Goal: Register for event/course

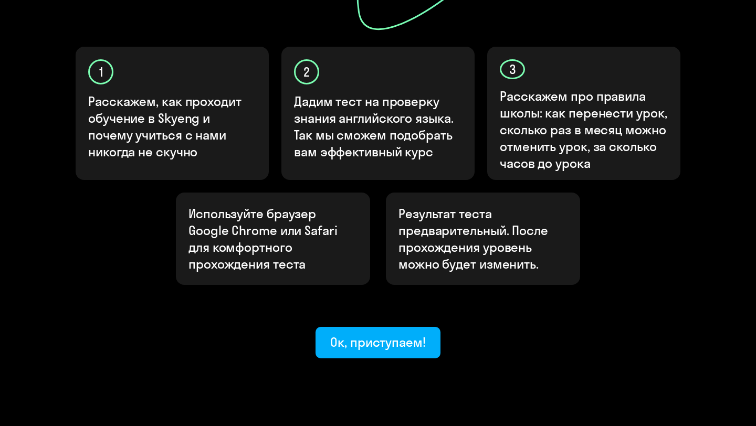
scroll to position [309, 0]
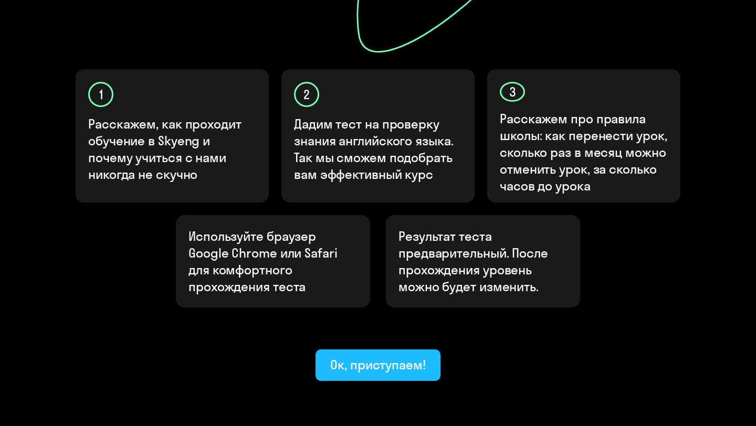
click at [410, 356] on div "Ок, приступаем!" at bounding box center [378, 364] width 96 height 17
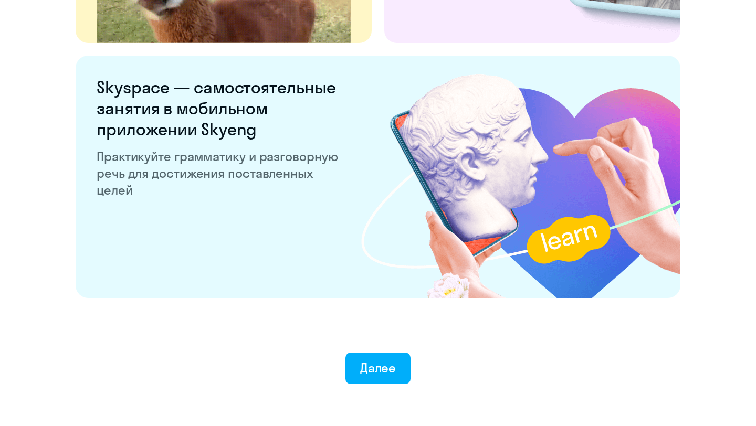
scroll to position [2006, 0]
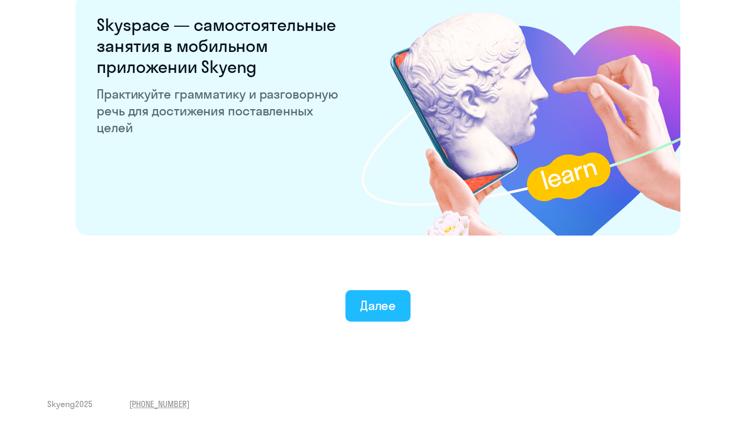
click at [385, 311] on div "Далее" at bounding box center [378, 305] width 36 height 17
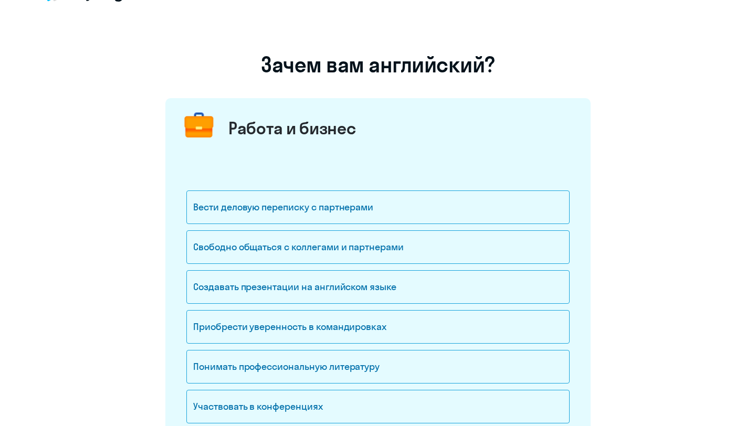
scroll to position [41, 0]
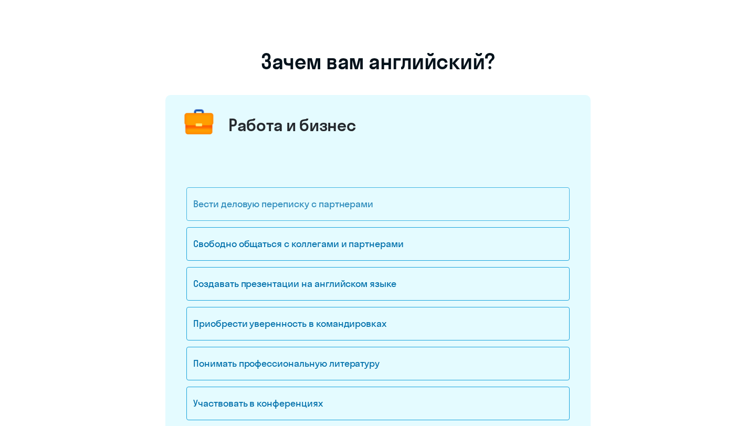
click at [422, 203] on div "Вести деловую переписку с партнерами" at bounding box center [377, 204] width 383 height 34
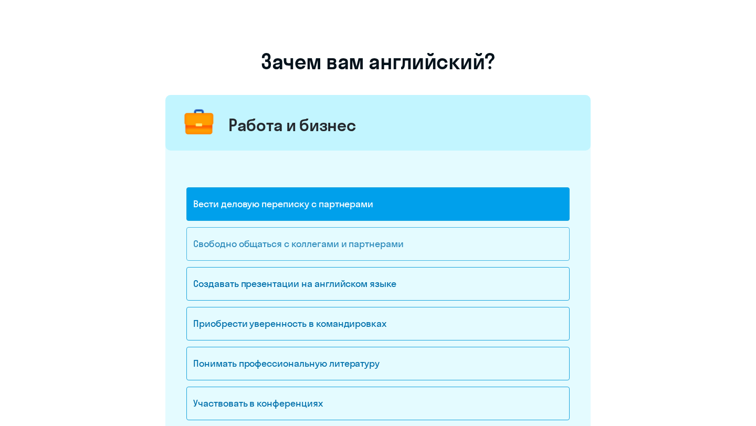
click at [403, 252] on div "Свободно общаться с коллегами и партнерами" at bounding box center [377, 244] width 383 height 34
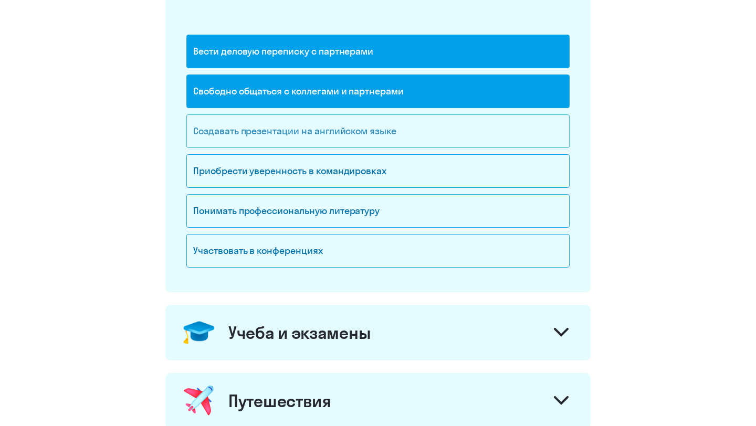
scroll to position [195, 0]
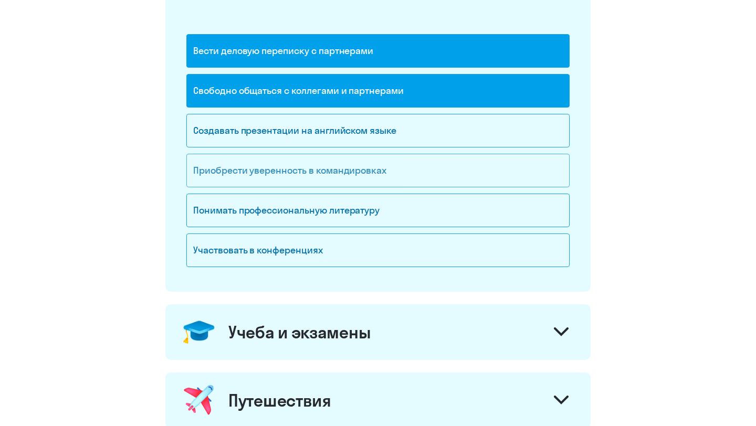
click at [446, 165] on div "Приобрести уверенность в командировках" at bounding box center [377, 171] width 383 height 34
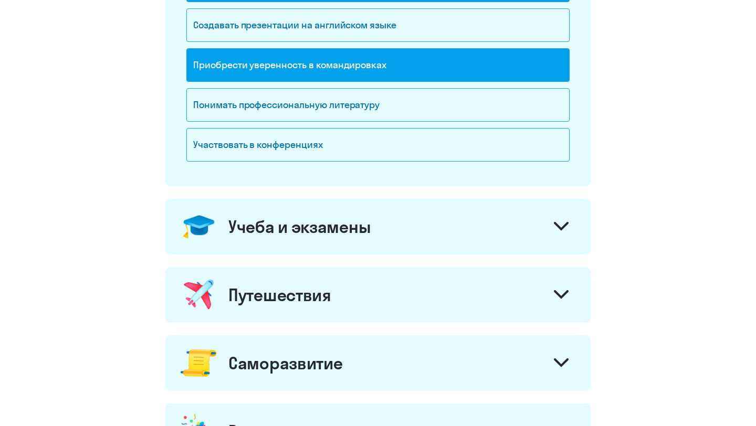
scroll to position [307, 0]
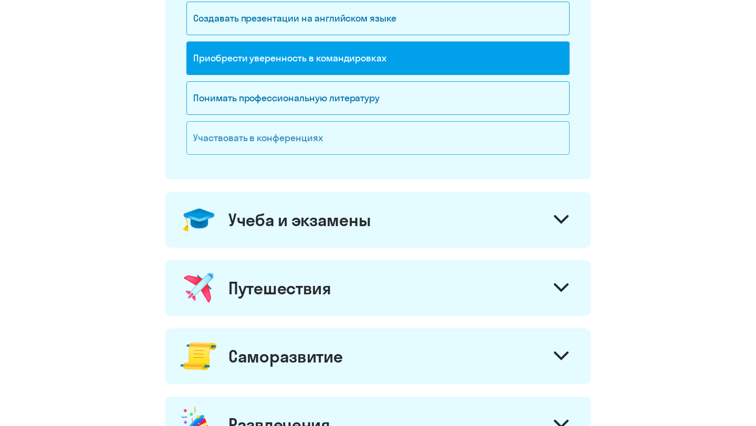
click at [513, 129] on div "Участвовать в конференциях" at bounding box center [377, 138] width 383 height 34
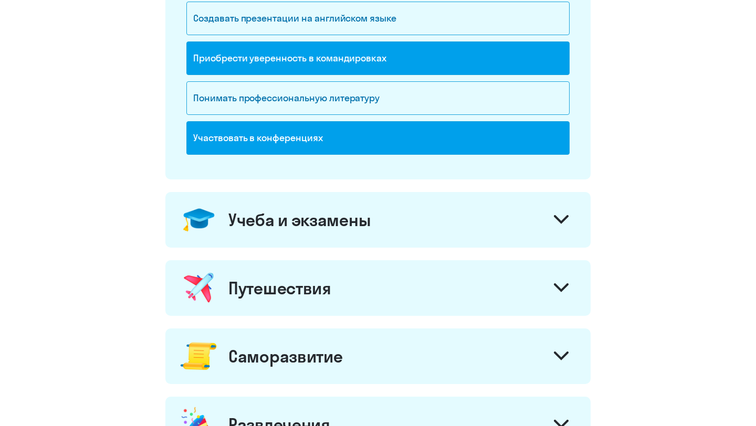
click at [503, 210] on div "Учеба и экзамены" at bounding box center [377, 220] width 425 height 56
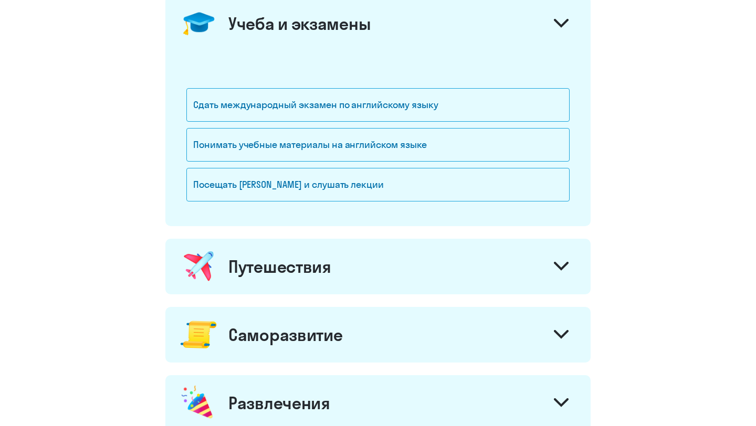
scroll to position [520, 0]
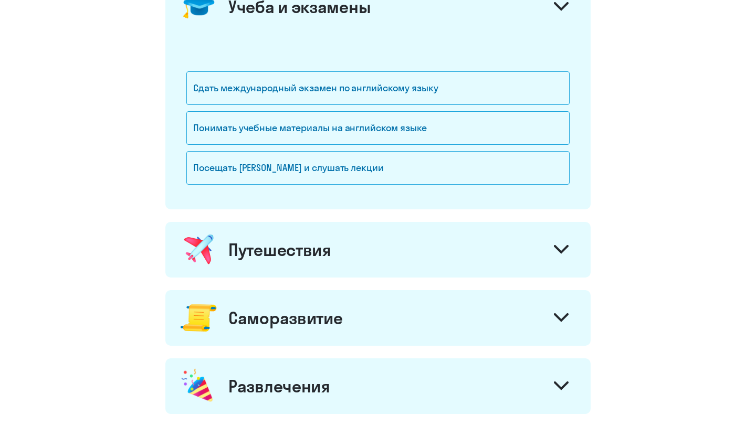
click at [483, 253] on div "Путешествия" at bounding box center [377, 250] width 425 height 56
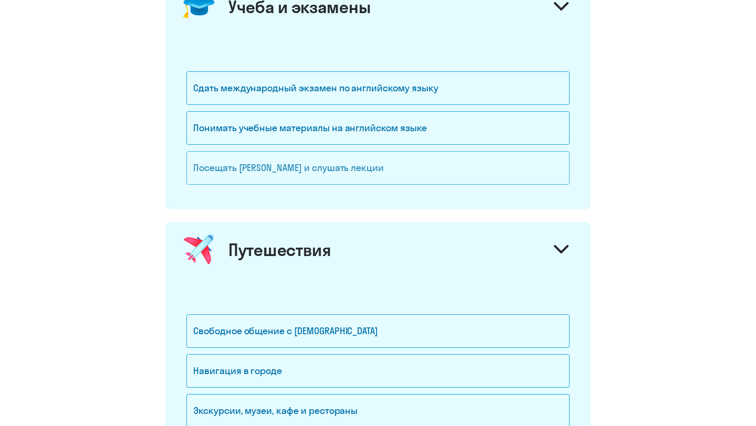
click at [419, 183] on div "Посещать [PERSON_NAME] и слушать лекции" at bounding box center [377, 168] width 383 height 34
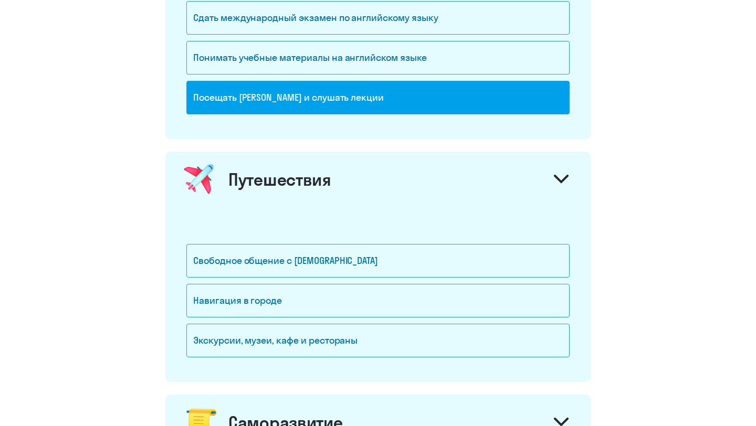
scroll to position [625, 0]
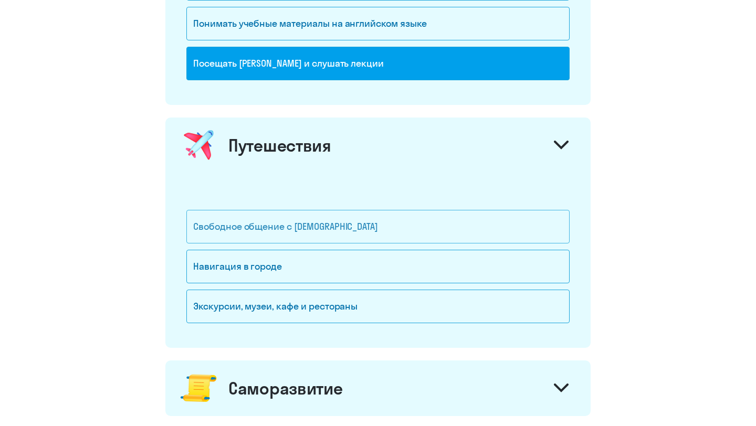
click at [395, 235] on div "Свободное общение с [DEMOGRAPHIC_DATA]" at bounding box center [377, 227] width 383 height 34
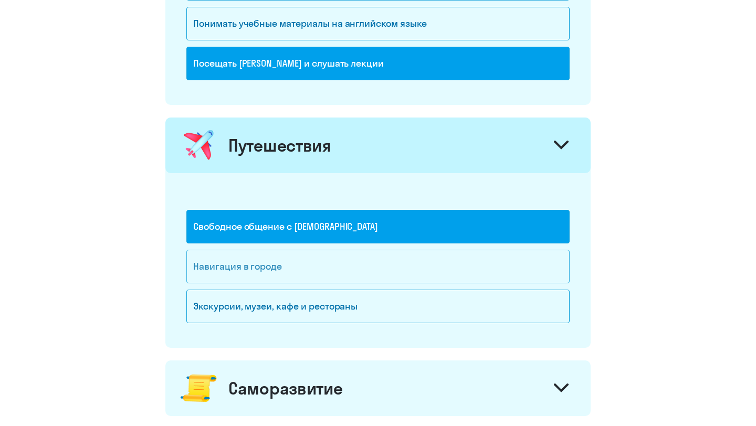
click at [379, 276] on div "Навигация в городе" at bounding box center [377, 267] width 383 height 34
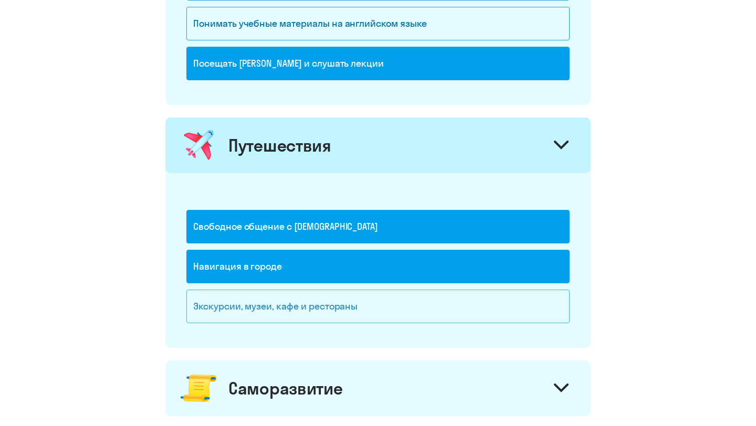
click at [375, 308] on div "Экскурсии, музеи, кафе и рестораны" at bounding box center [377, 307] width 383 height 34
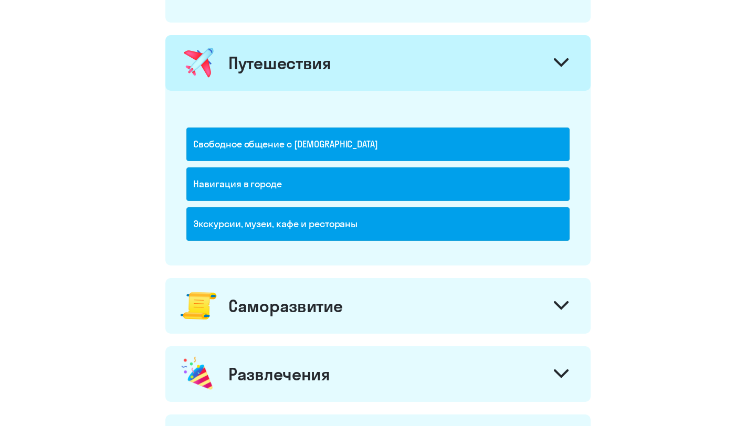
scroll to position [816, 0]
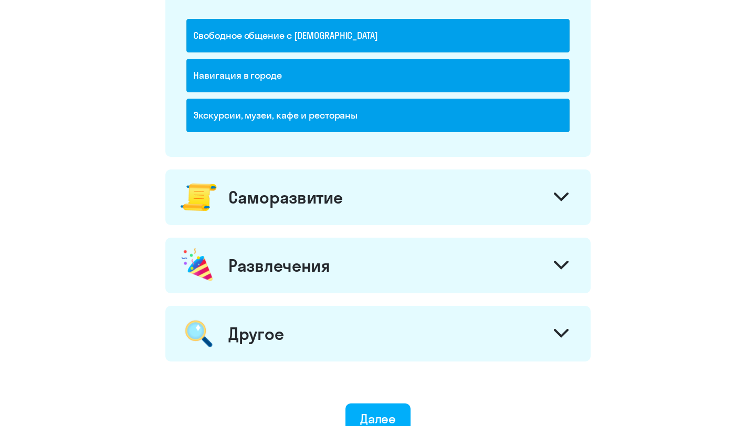
click at [490, 194] on div "Саморазвитие" at bounding box center [377, 198] width 425 height 56
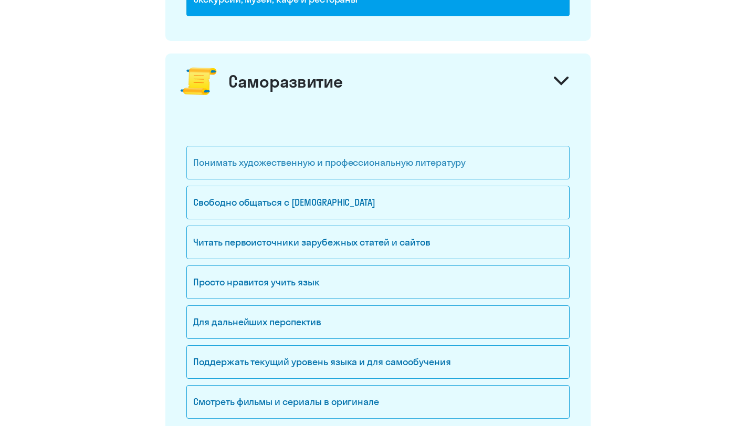
scroll to position [953, 0]
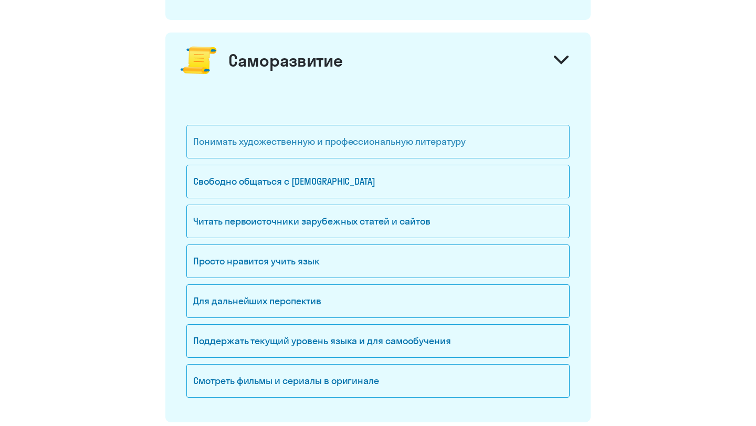
click at [453, 143] on div "Понимать художественную и профессиональную литературу" at bounding box center [377, 142] width 383 height 34
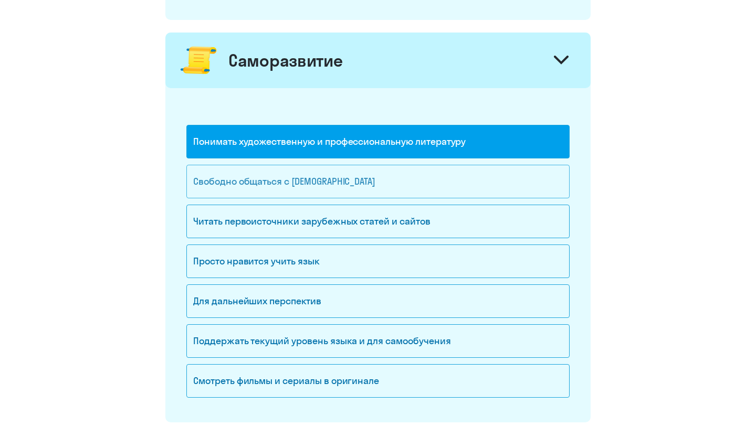
click at [422, 177] on div "Свободно общаться с [DEMOGRAPHIC_DATA]" at bounding box center [377, 182] width 383 height 34
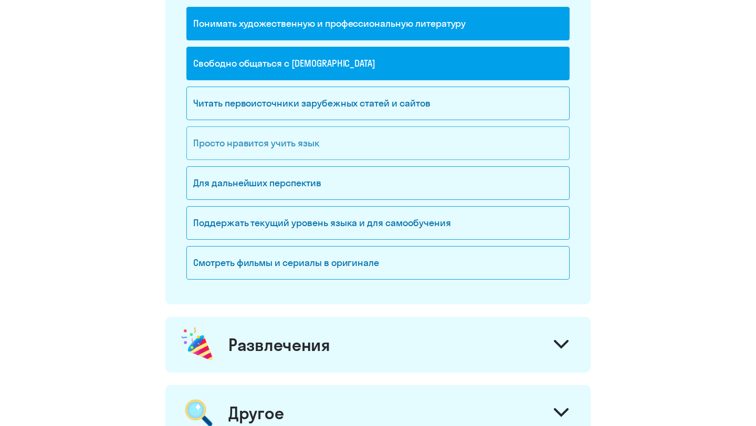
scroll to position [1072, 0]
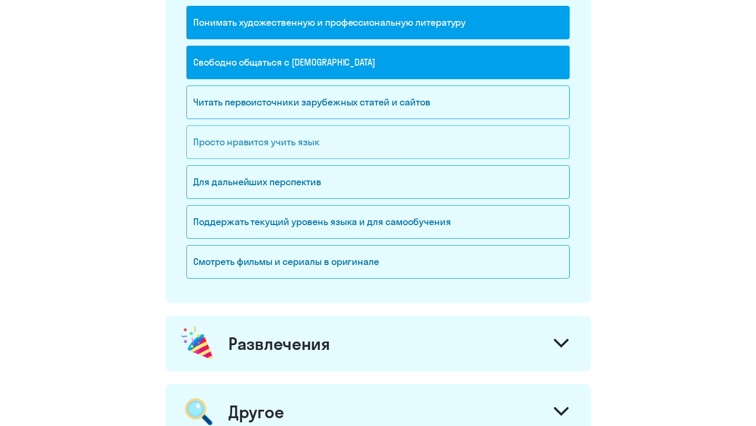
click at [427, 156] on div "Просто нравится учить язык" at bounding box center [377, 142] width 383 height 34
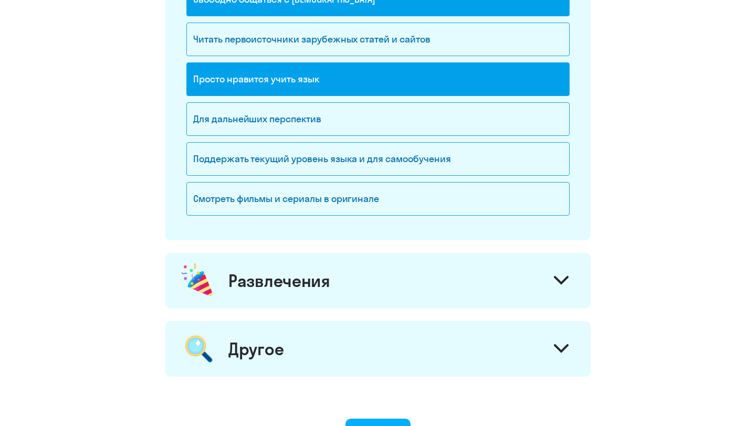
scroll to position [1137, 0]
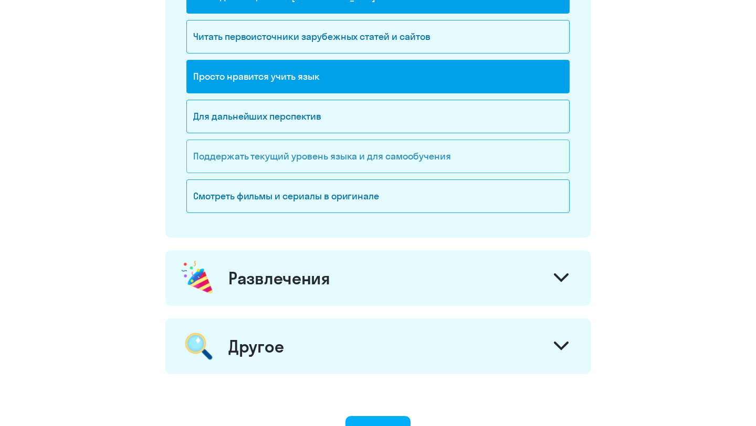
click at [460, 163] on div "Поддержать текущий уровень языка и для cамообучения" at bounding box center [377, 157] width 383 height 34
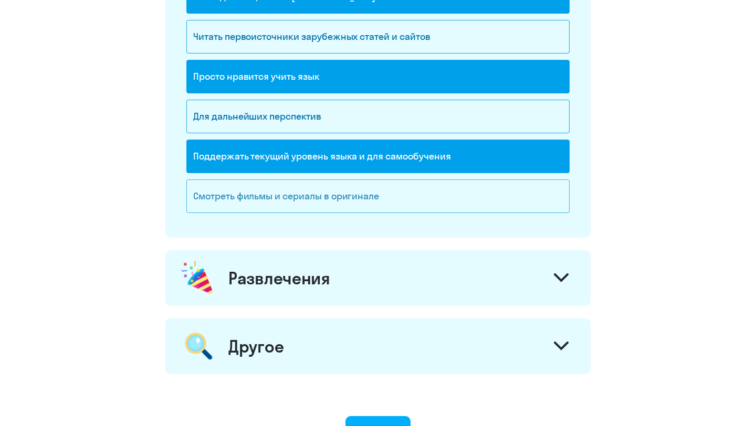
click at [441, 191] on div "Смотреть фильмы и сериалы в оригинале" at bounding box center [377, 196] width 383 height 34
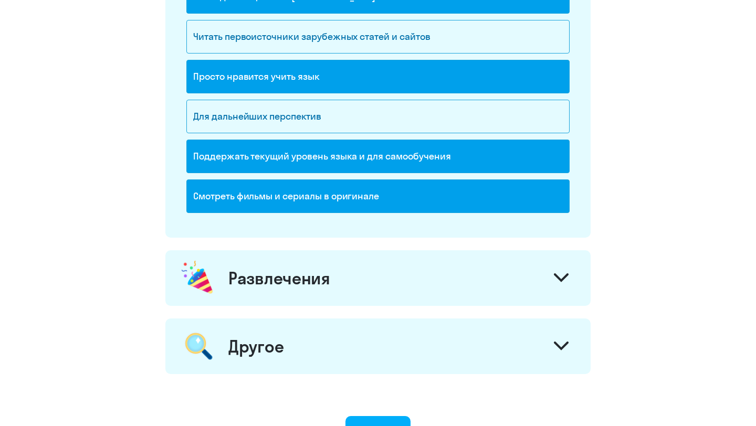
click at [431, 269] on div "Развлечения" at bounding box center [377, 278] width 425 height 56
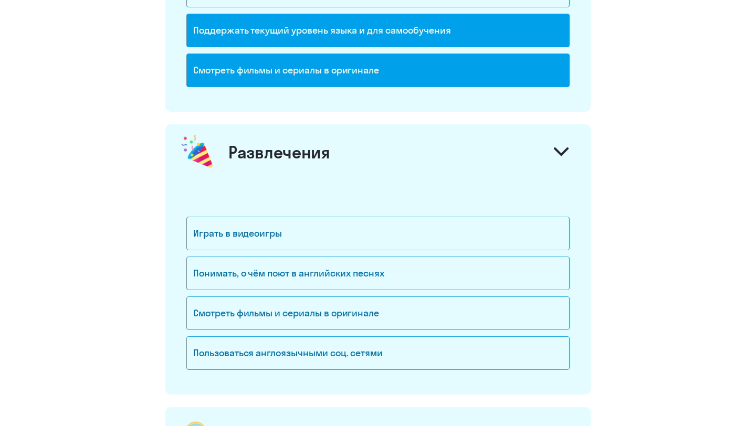
scroll to position [1414, 0]
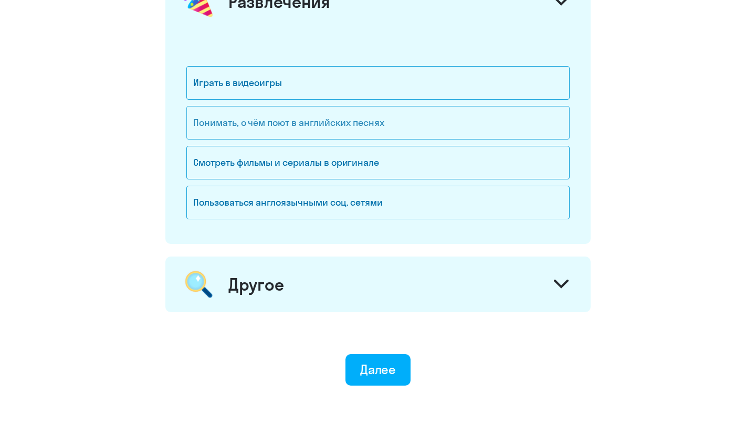
click at [427, 124] on div "Понимать, о чём поют в английских песнях" at bounding box center [377, 123] width 383 height 34
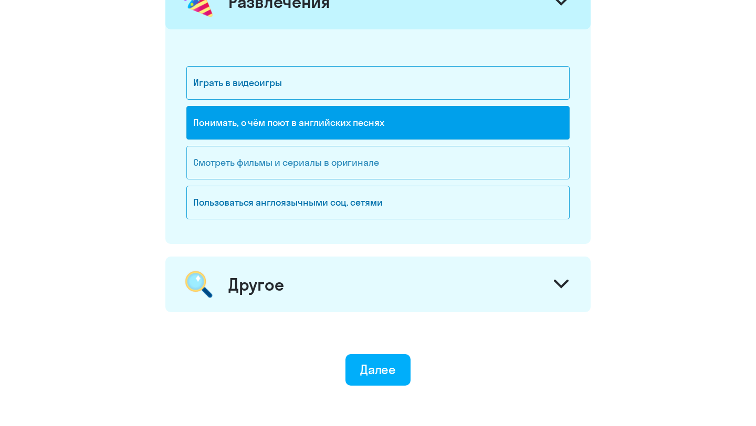
click at [393, 167] on div "Смотреть фильмы и сериалы в оригинале" at bounding box center [377, 163] width 383 height 34
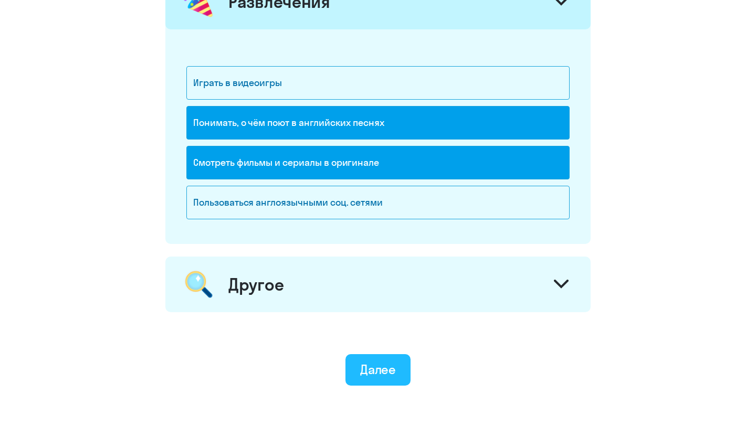
click at [385, 384] on button "Далее" at bounding box center [378, 369] width 66 height 31
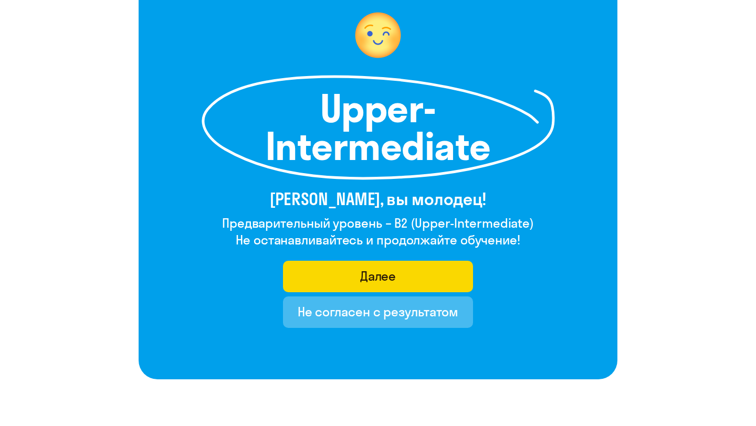
scroll to position [91, 0]
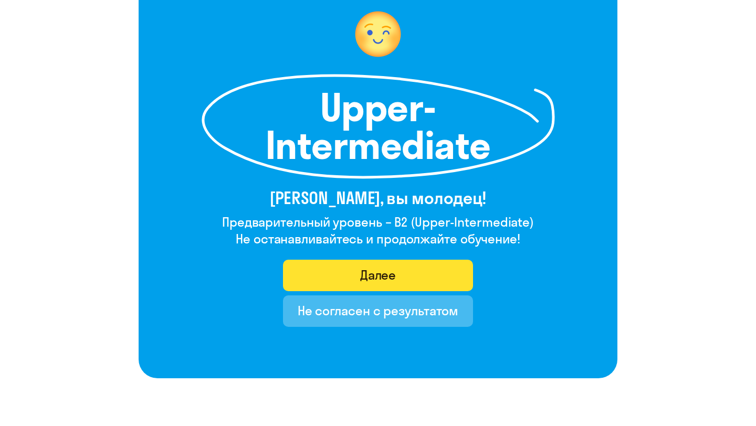
click at [371, 284] on button "Далее" at bounding box center [378, 275] width 191 height 31
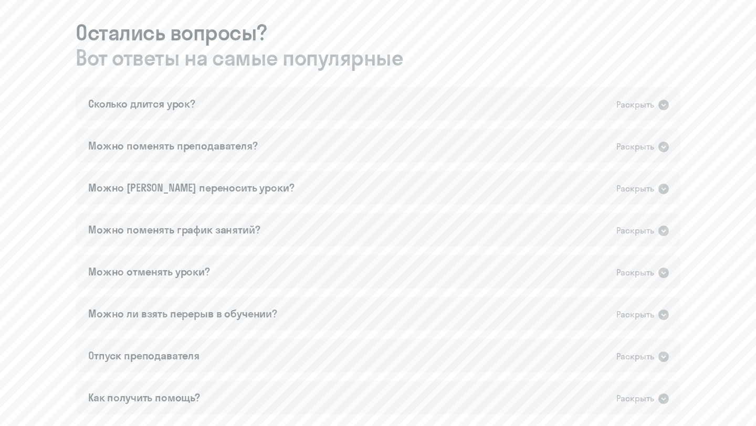
scroll to position [581, 0]
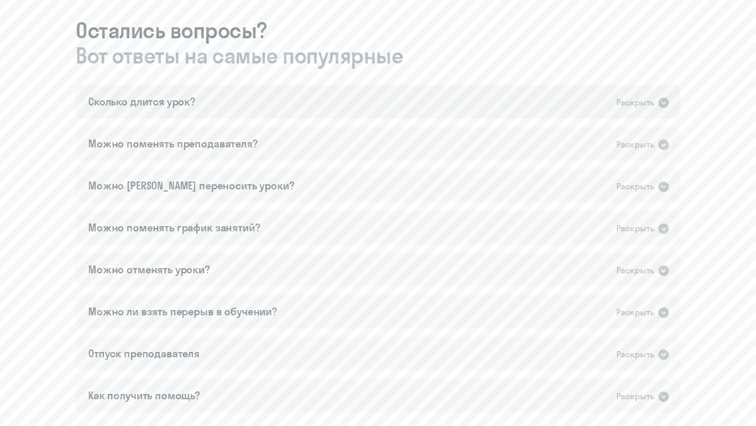
click at [663, 104] on icon at bounding box center [663, 103] width 13 height 13
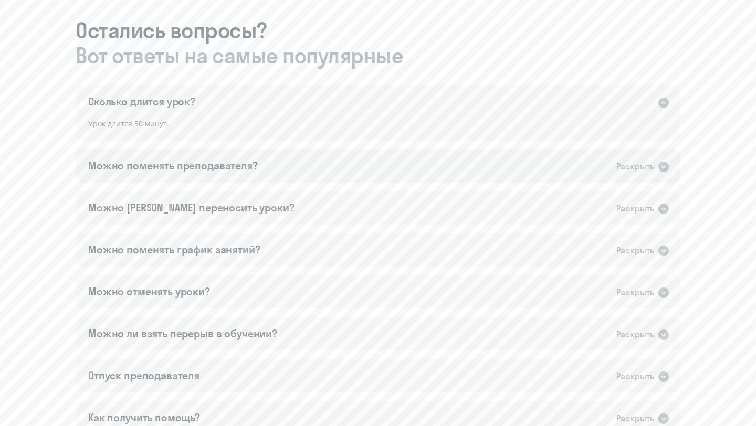
click at [662, 164] on icon at bounding box center [663, 167] width 10 height 10
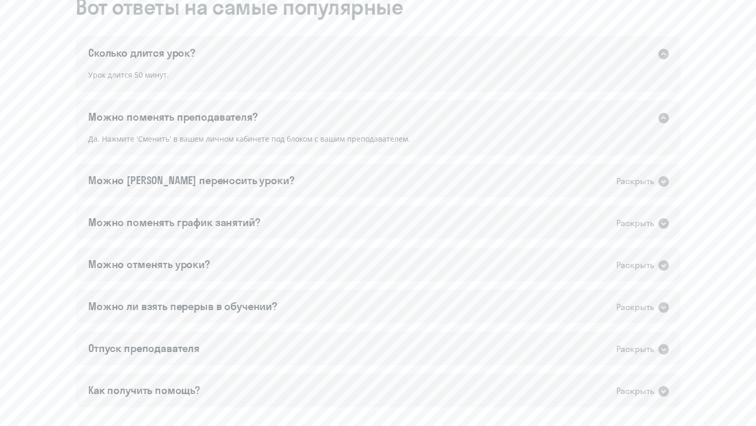
scroll to position [635, 0]
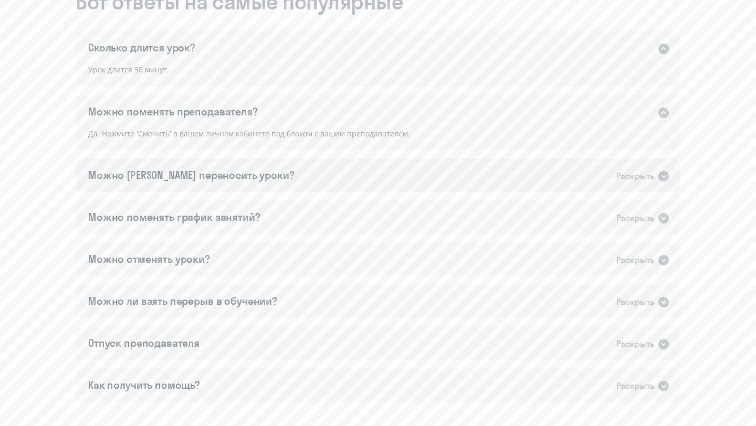
click at [665, 176] on icon at bounding box center [663, 176] width 10 height 10
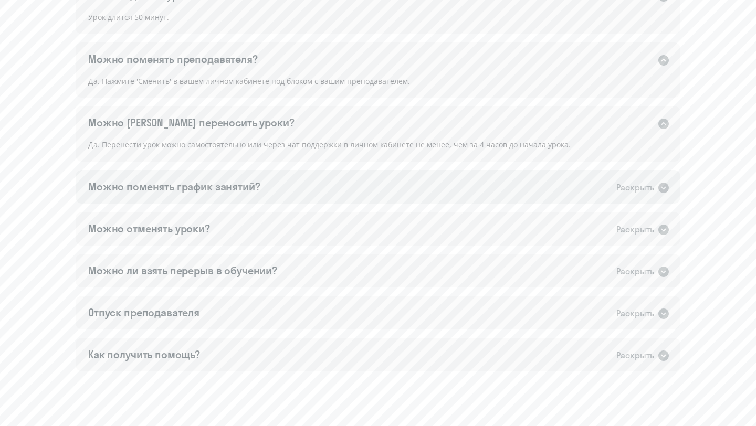
scroll to position [689, 0]
click at [655, 191] on div "Раскрыть" at bounding box center [643, 186] width 54 height 14
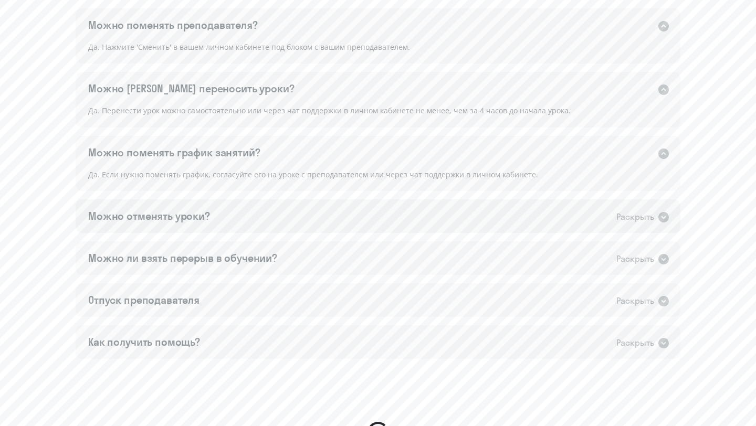
scroll to position [725, 0]
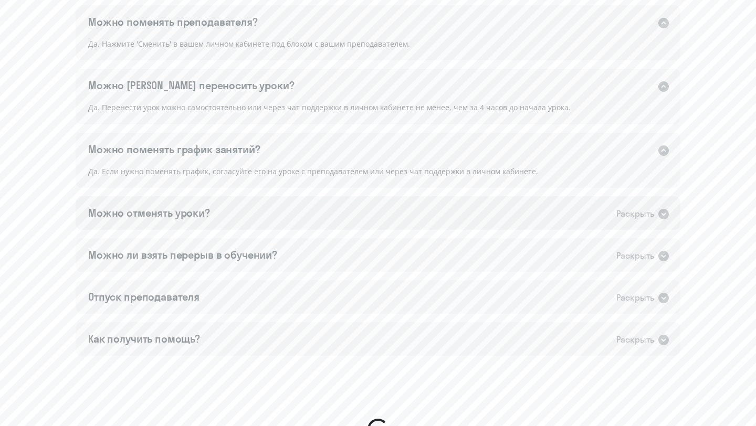
click at [659, 223] on div "Можно отменять уроки? Раскрыть" at bounding box center [378, 213] width 605 height 34
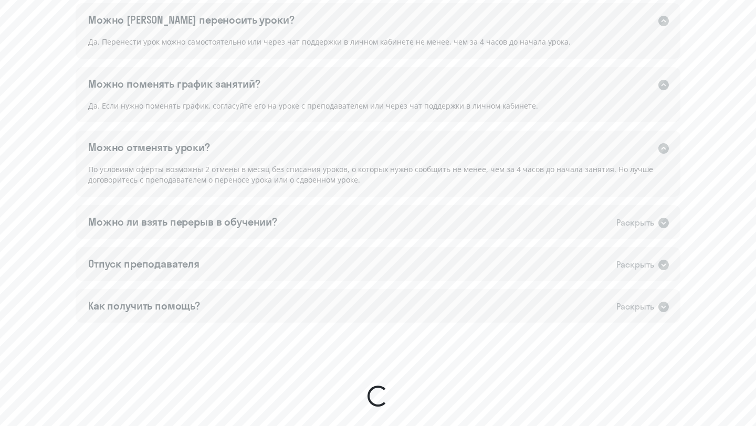
scroll to position [794, 0]
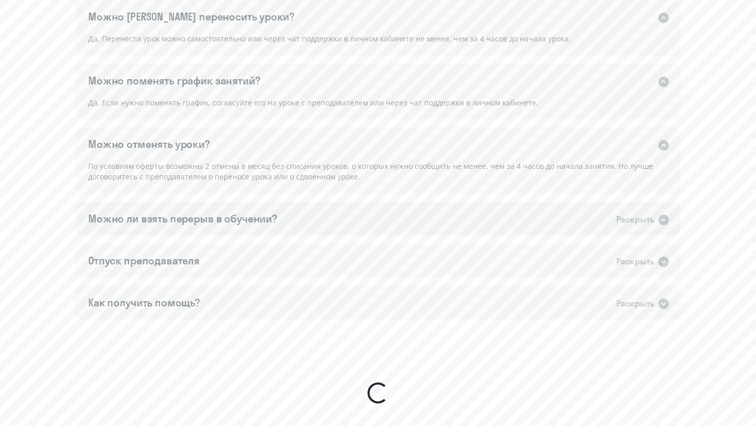
click at [665, 221] on icon at bounding box center [663, 220] width 10 height 10
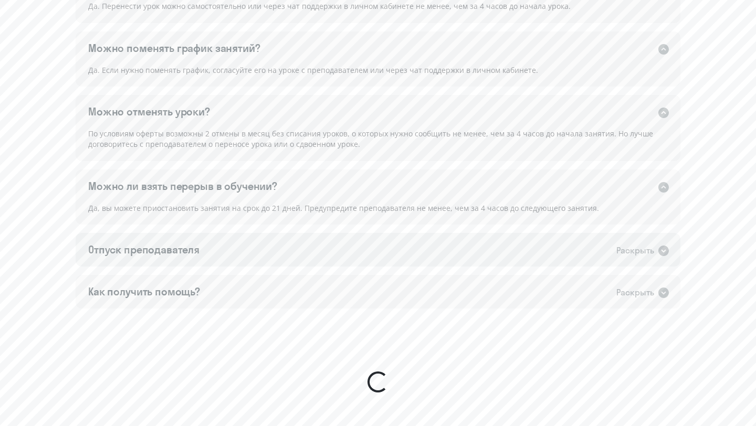
scroll to position [829, 0]
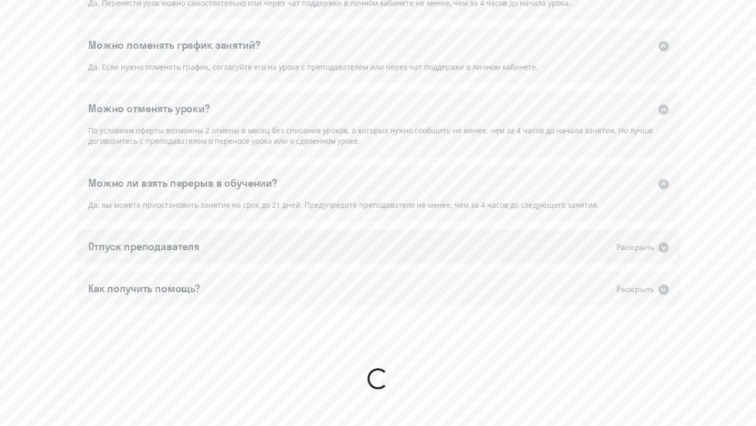
click at [659, 252] on icon at bounding box center [663, 247] width 13 height 13
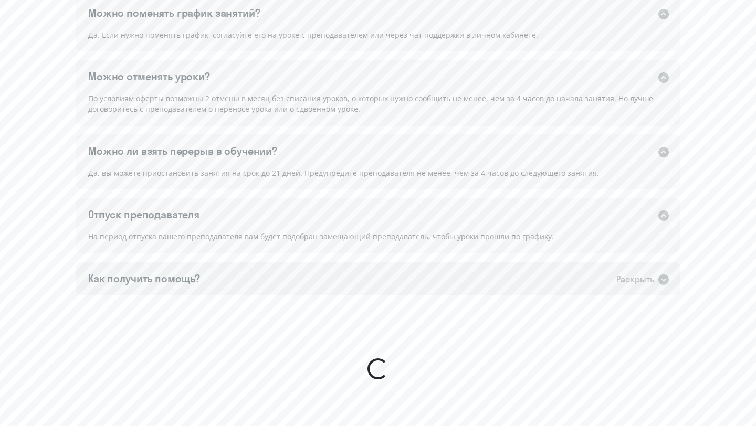
scroll to position [862, 0]
click at [655, 273] on div "Раскрыть" at bounding box center [643, 279] width 54 height 14
